Goal: Task Accomplishment & Management: Use online tool/utility

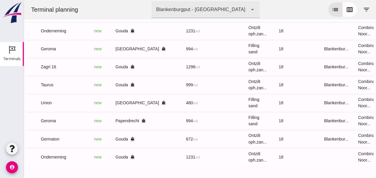
scroll to position [0, 160]
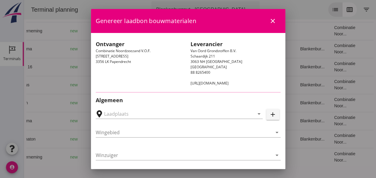
type input "[PERSON_NAME], [GEOGRAPHIC_DATA]"
type input "Union"
type input "[PERSON_NAME]"
type input "480"
type input "Ophoogzand (6120)"
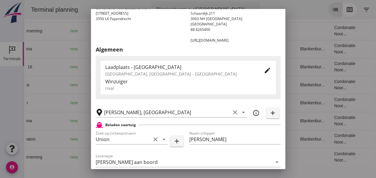
scroll to position [90, 0]
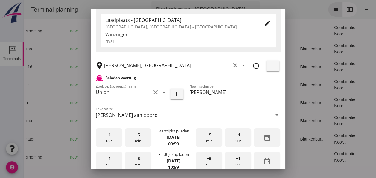
click at [231, 65] on icon "clear" at bounding box center [234, 65] width 7 height 7
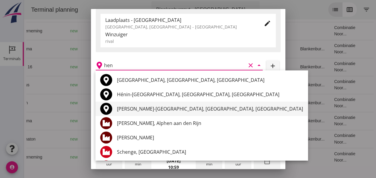
click at [206, 111] on div "[PERSON_NAME]-[GEOGRAPHIC_DATA], [GEOGRAPHIC_DATA], [GEOGRAPHIC_DATA]" at bounding box center [210, 108] width 186 height 7
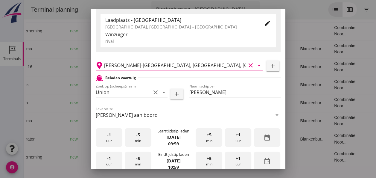
scroll to position [120, 0]
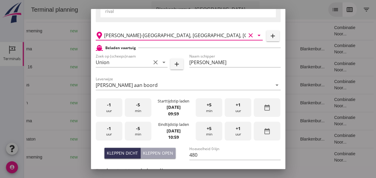
type input "[PERSON_NAME]-[GEOGRAPHIC_DATA], [GEOGRAPHIC_DATA], [GEOGRAPHIC_DATA]"
click at [133, 108] on div "-5 min" at bounding box center [138, 107] width 27 height 19
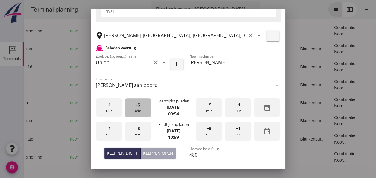
click at [133, 108] on div "-5 min" at bounding box center [138, 107] width 27 height 19
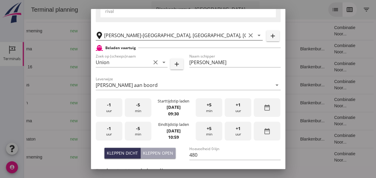
click at [133, 108] on div "-5 min" at bounding box center [138, 107] width 27 height 19
click at [141, 131] on div "-5 min" at bounding box center [138, 130] width 27 height 19
click at [142, 130] on div "-5 min" at bounding box center [138, 130] width 27 height 19
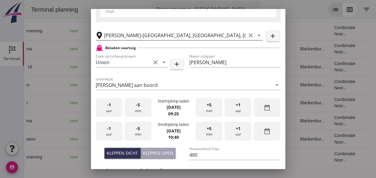
click at [113, 132] on div "-1 uur" at bounding box center [109, 130] width 27 height 19
click at [207, 128] on span "+5" at bounding box center [209, 128] width 5 height 7
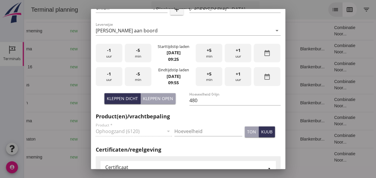
scroll to position [179, 0]
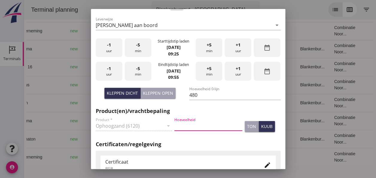
drag, startPoint x: 186, startPoint y: 126, endPoint x: 190, endPoint y: 124, distance: 3.8
click at [186, 126] on input "Hoeveelheid" at bounding box center [208, 126] width 68 height 10
type input "480"
click at [261, 127] on div "kuub" at bounding box center [266, 126] width 11 height 6
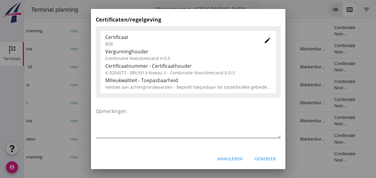
scroll to position [305, 0]
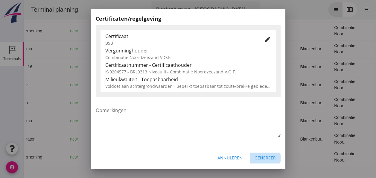
click at [263, 157] on div "Genereer" at bounding box center [264, 157] width 21 height 6
